Goal: Task Accomplishment & Management: Manage account settings

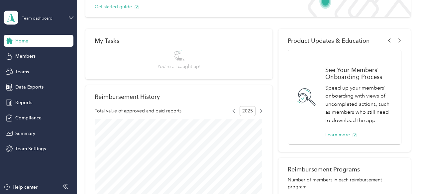
scroll to position [66, 0]
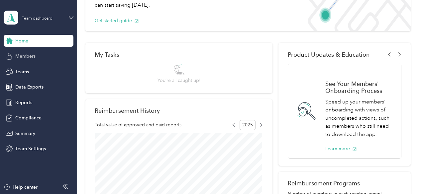
click at [18, 57] on span "Members" at bounding box center [25, 56] width 20 height 7
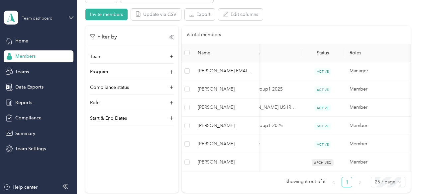
scroll to position [0, 58]
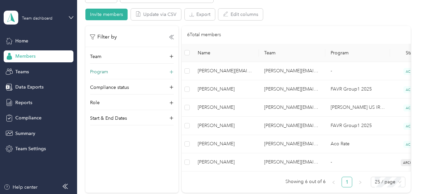
click at [171, 71] on icon at bounding box center [171, 72] width 4 height 4
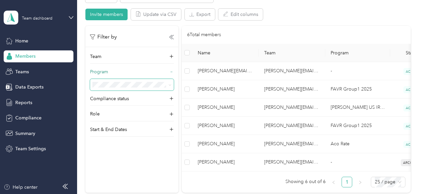
click at [170, 85] on icon at bounding box center [170, 85] width 2 height 1
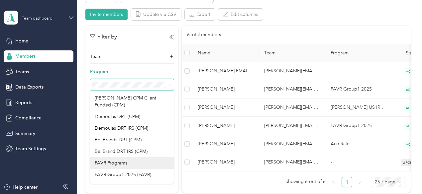
scroll to position [167, 0]
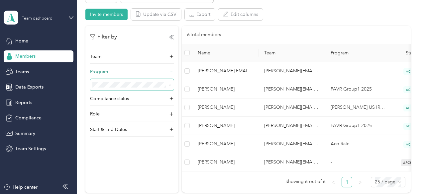
click at [120, 169] on span "FAVR Group1 2025 (FAVR)" at bounding box center [123, 172] width 56 height 6
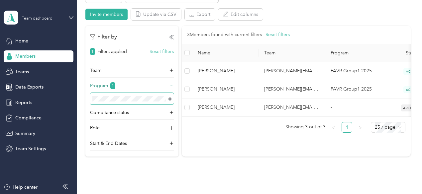
click at [170, 99] on icon at bounding box center [169, 99] width 1 height 1
